Goal: Transaction & Acquisition: Purchase product/service

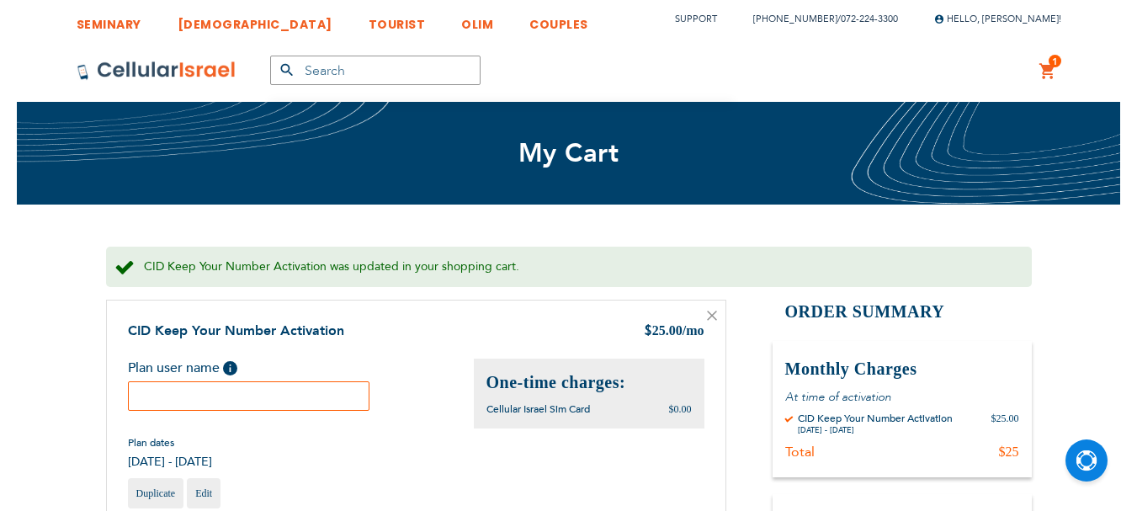
click at [326, 395] on input "text" at bounding box center [249, 395] width 242 height 29
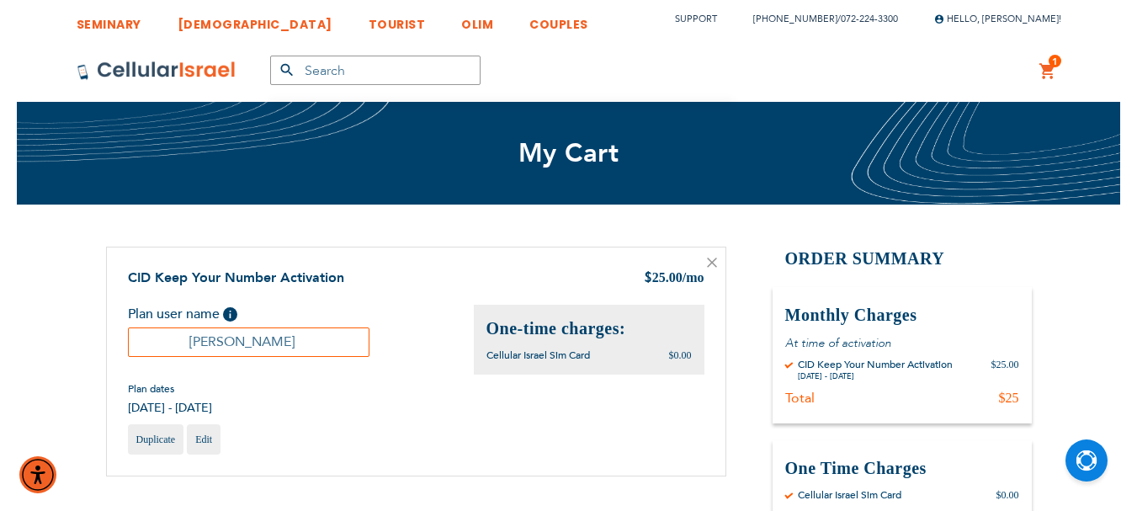
click at [275, 333] on input "[PERSON_NAME]" at bounding box center [249, 341] width 242 height 29
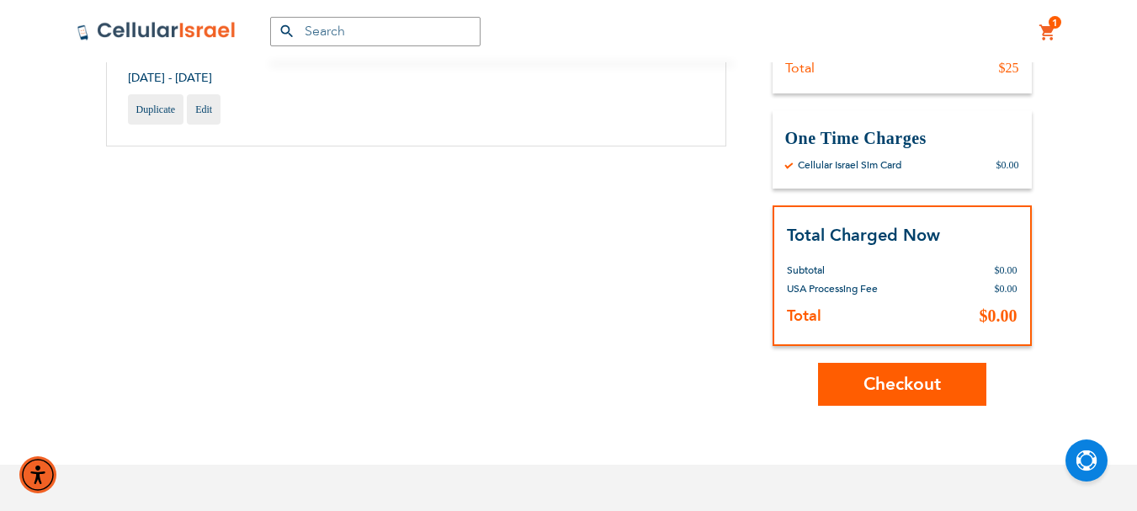
scroll to position [337, 0]
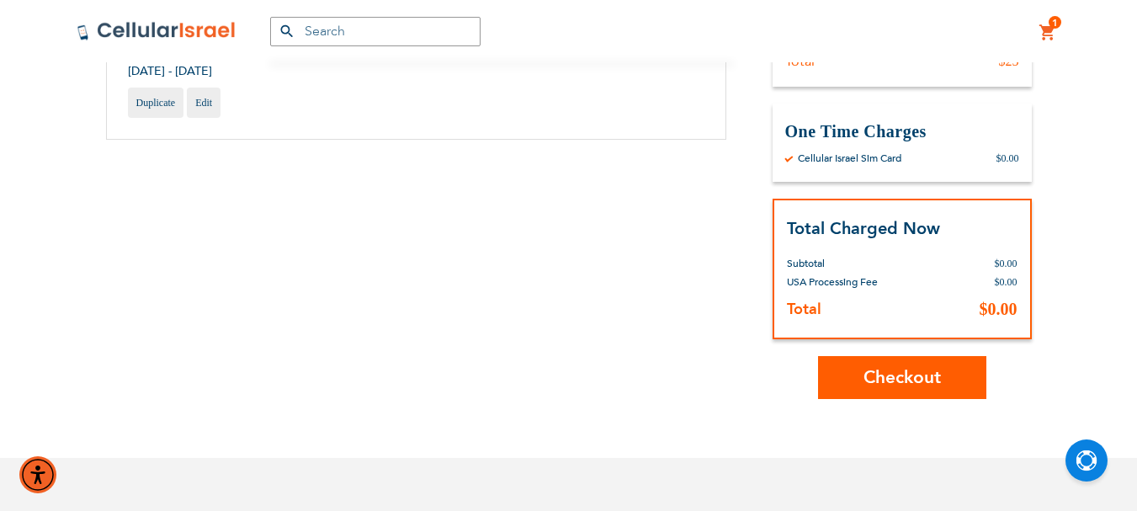
type input "[PERSON_NAME]"
click at [913, 385] on span "Checkout" at bounding box center [901, 377] width 77 height 24
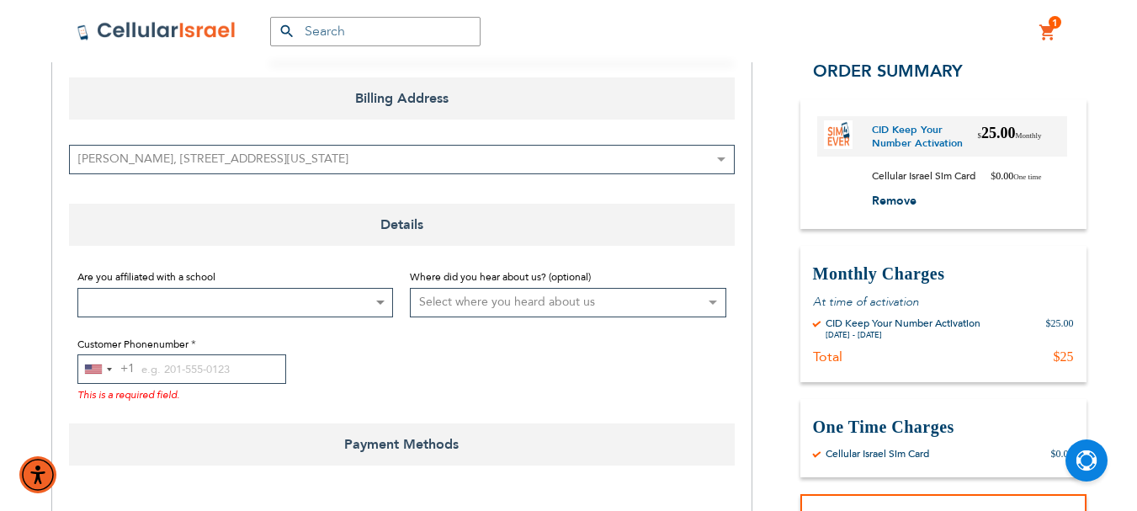
scroll to position [252, 0]
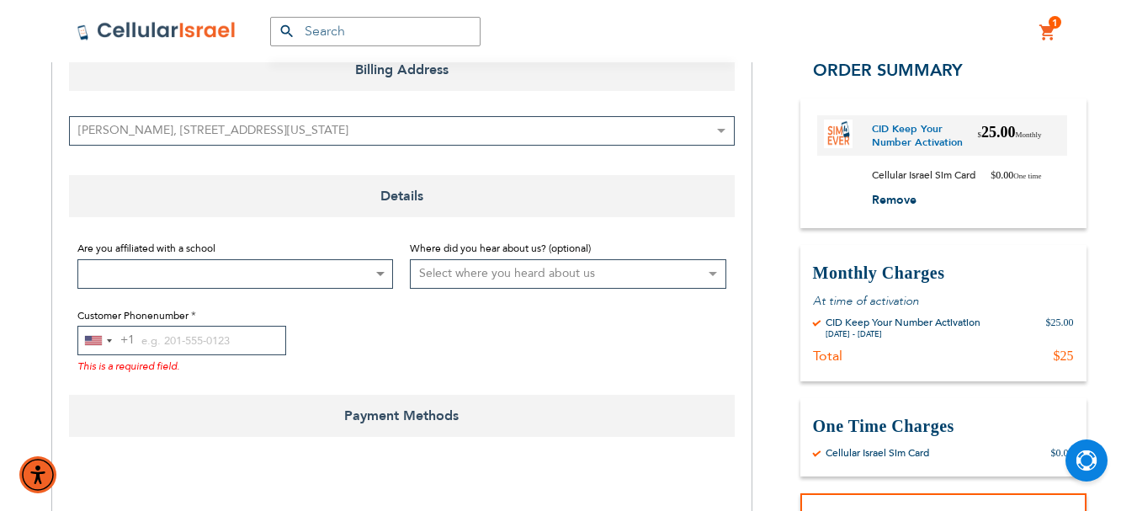
click at [388, 273] on span at bounding box center [235, 273] width 316 height 29
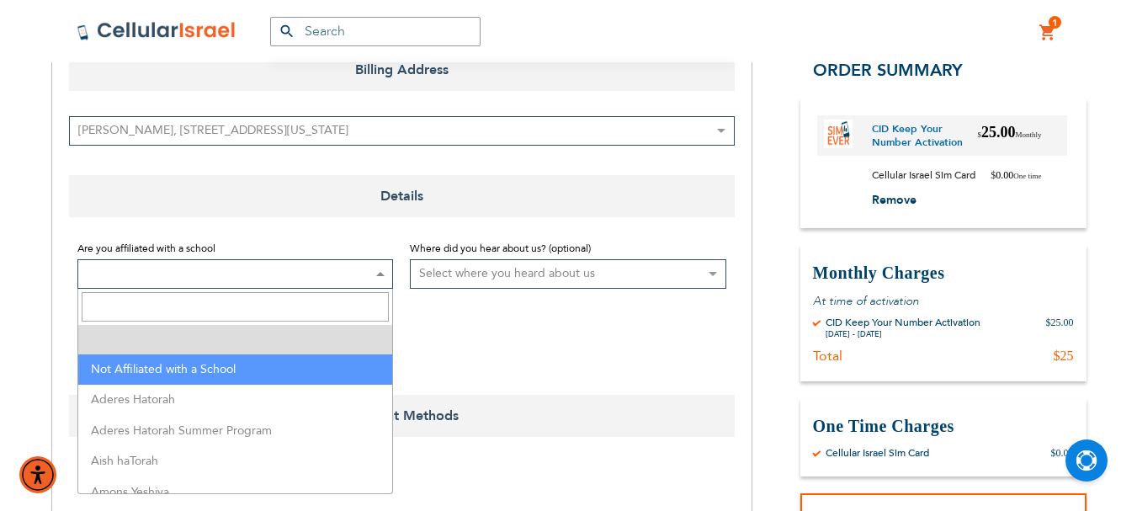
select select "199"
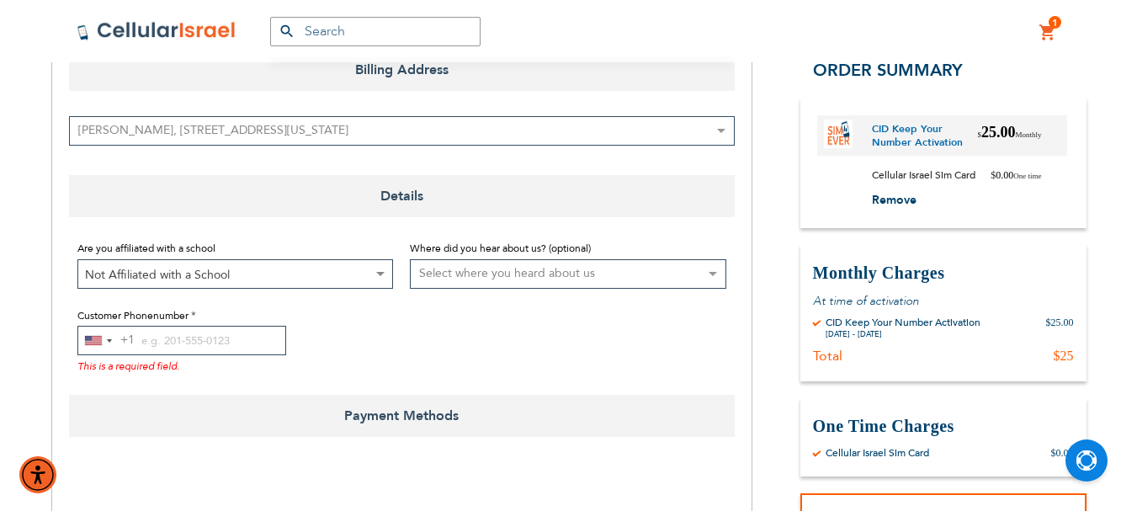
click at [661, 275] on select "Select where you heard about us Existing Customer Friend Other School/Group BP …" at bounding box center [568, 273] width 316 height 29
select select "1"
click at [410, 259] on select "Select where you heard about us Existing Customer Friend Other School/Group BP …" at bounding box center [568, 273] width 316 height 29
click at [107, 342] on div "Selected country" at bounding box center [109, 340] width 5 height 3
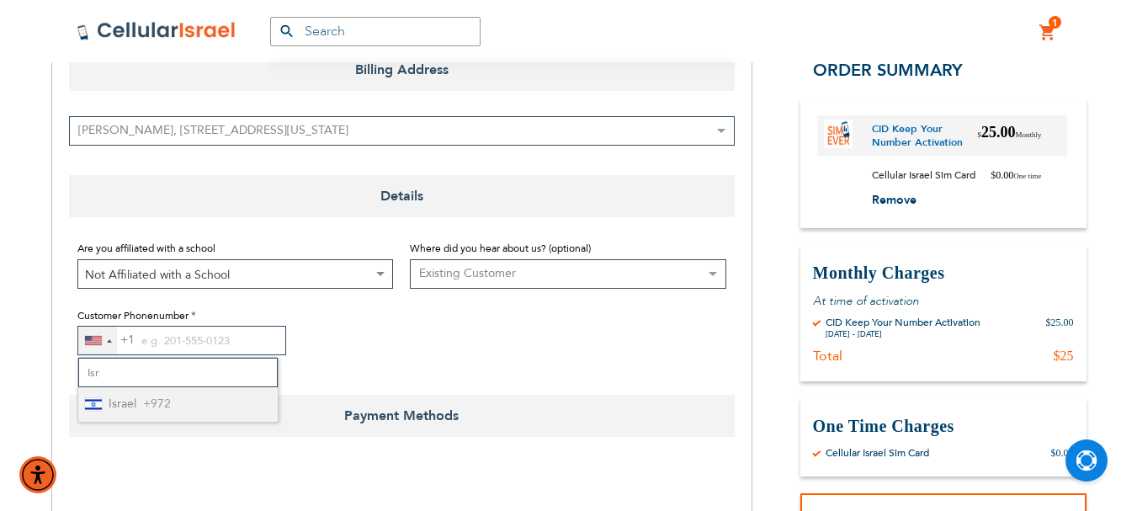
type input "Isr"
click at [165, 408] on span "+972" at bounding box center [157, 404] width 28 height 21
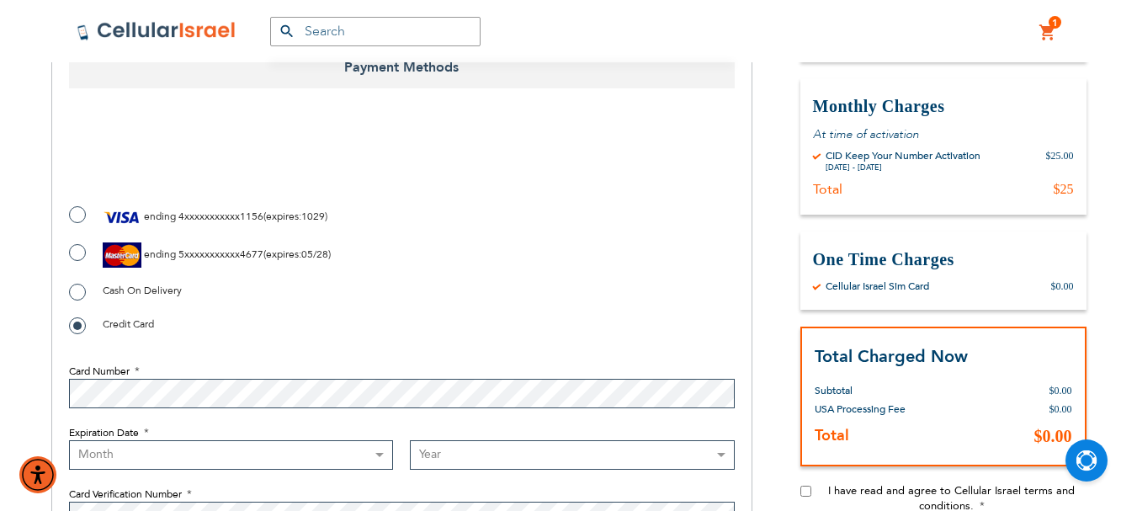
scroll to position [589, 0]
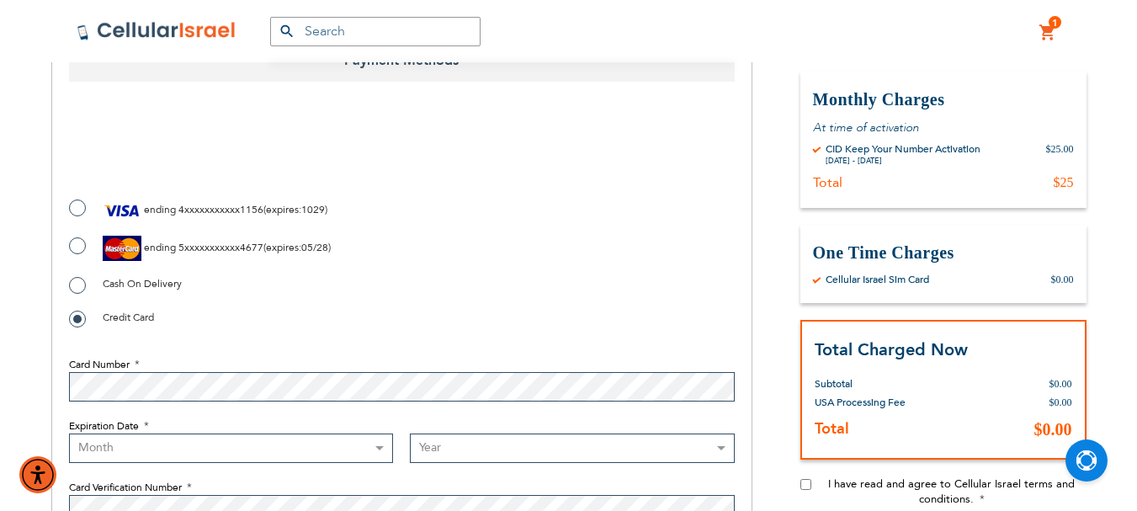
type input "026507471"
checkbox input "true"
click at [380, 444] on select "Month 01 - January 02 - February 03 - March 04 - April 05 - May 06 - June 07 - …" at bounding box center [231, 447] width 325 height 29
select select "7"
click at [69, 433] on select "Month 01 - January 02 - February 03 - March 04 - April 05 - May 06 - June 07 - …" at bounding box center [231, 447] width 325 height 29
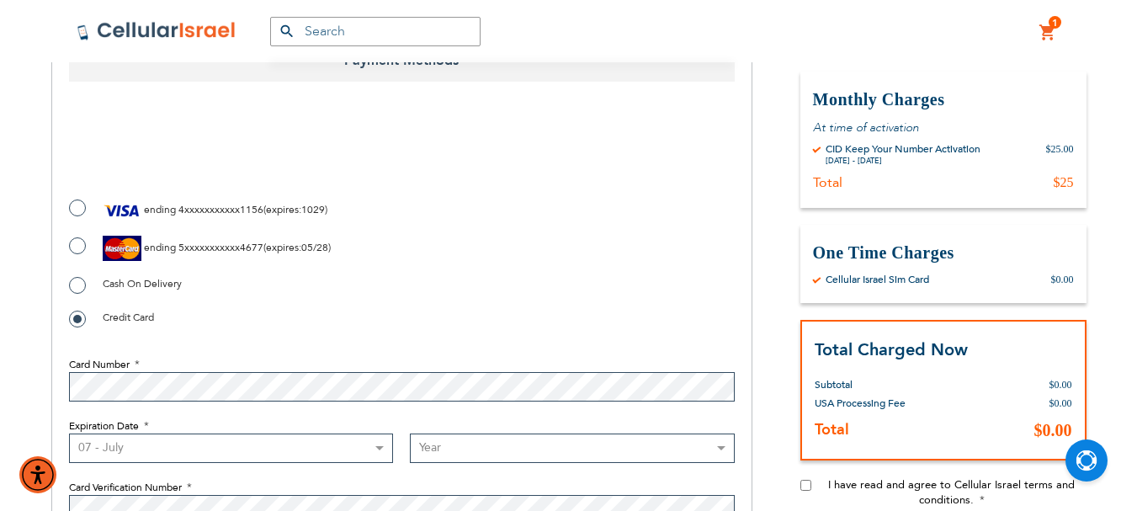
click at [528, 450] on select "Year 2025 2026 2027 2028 2029 2030 2031 2032 2033 2034 2035 2036 2037 2038 2039…" at bounding box center [572, 447] width 325 height 29
select select "2030"
click at [410, 433] on select "Year 2025 2026 2027 2028 2029 2030 2031 2032 2033 2034 2035 2036 2037 2038 2039…" at bounding box center [572, 447] width 325 height 29
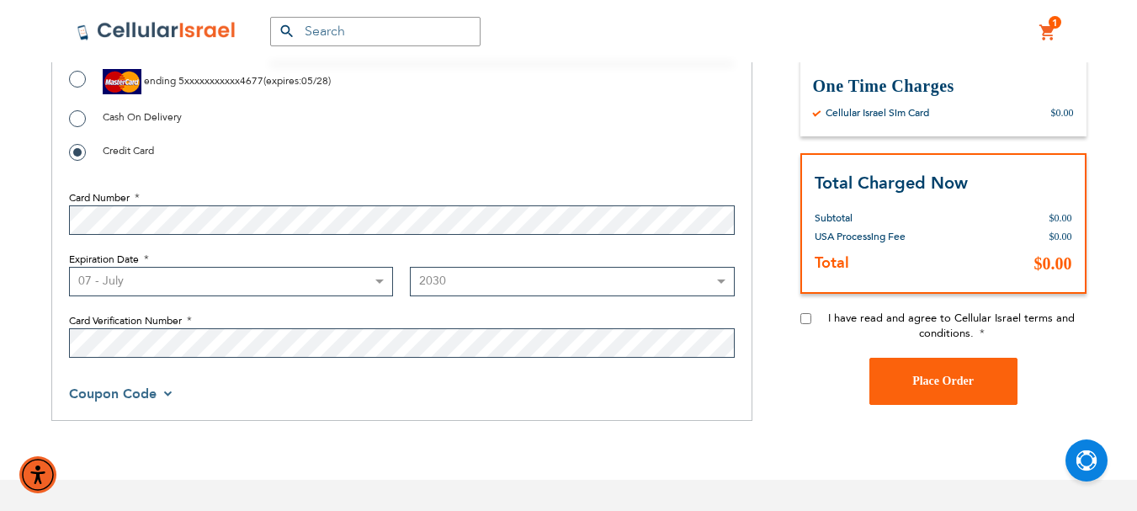
scroll to position [757, 0]
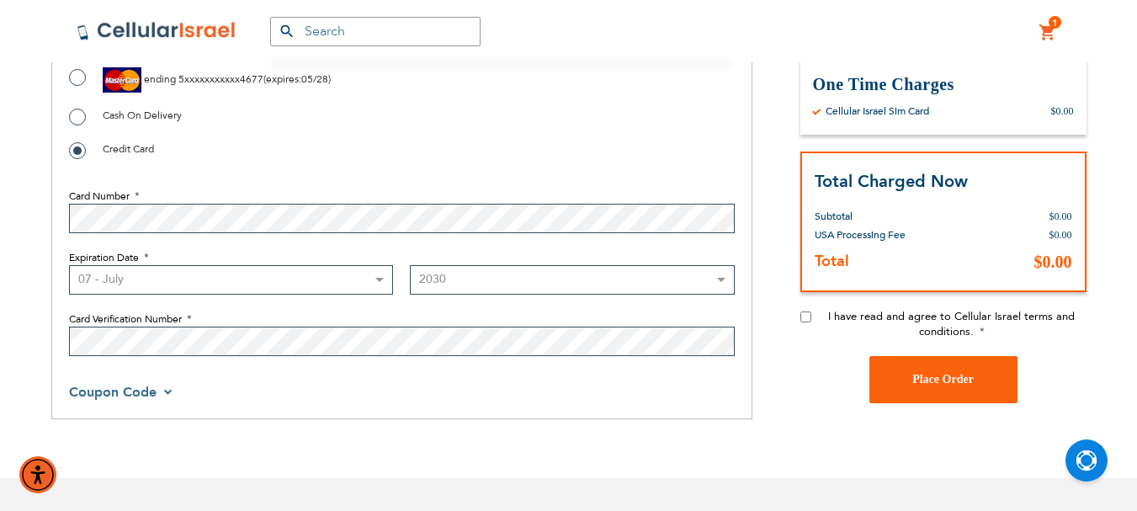
click at [808, 315] on input "I have read and agree to Cellular Israel terms and conditions." at bounding box center [805, 315] width 11 height 11
checkbox input "true"
click at [909, 375] on button "Place Order" at bounding box center [943, 378] width 148 height 47
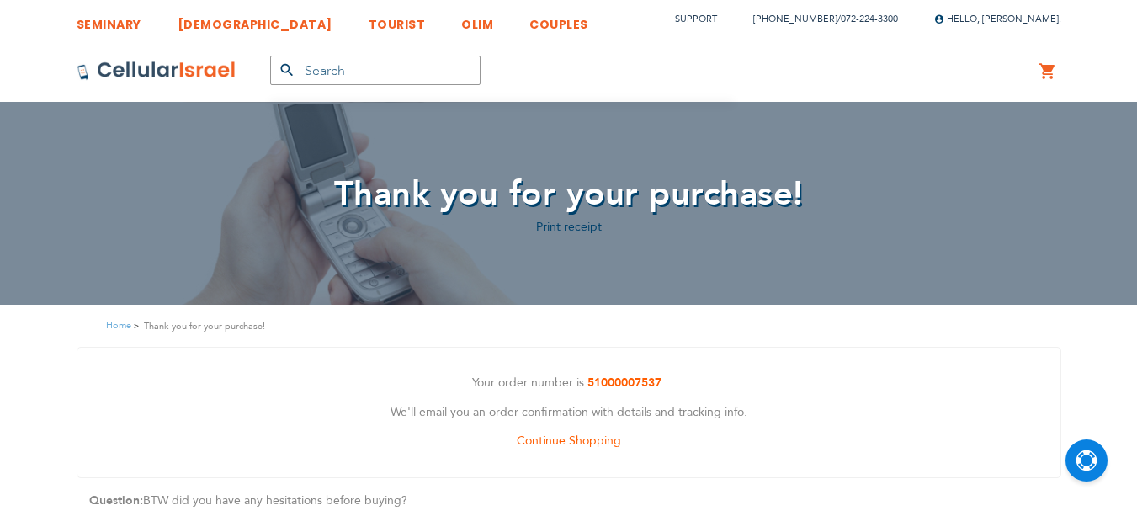
scroll to position [11, 0]
